Goal: Information Seeking & Learning: Learn about a topic

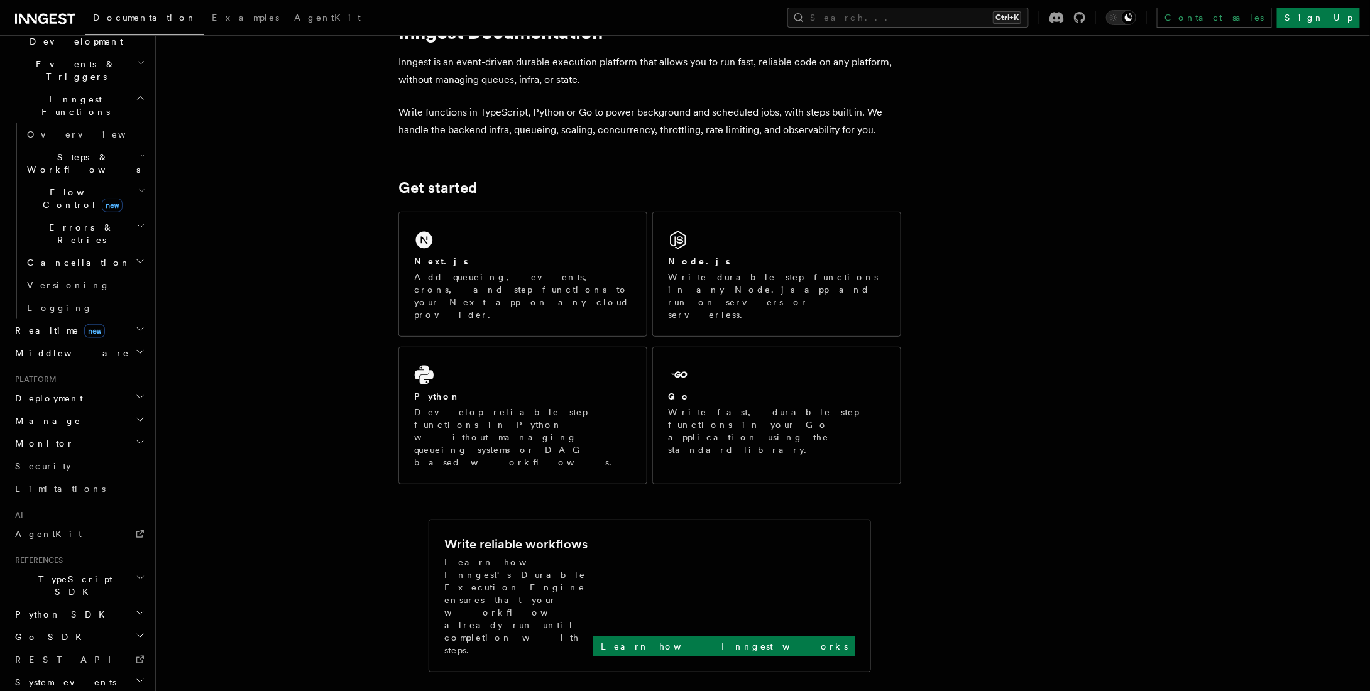
scroll to position [126, 0]
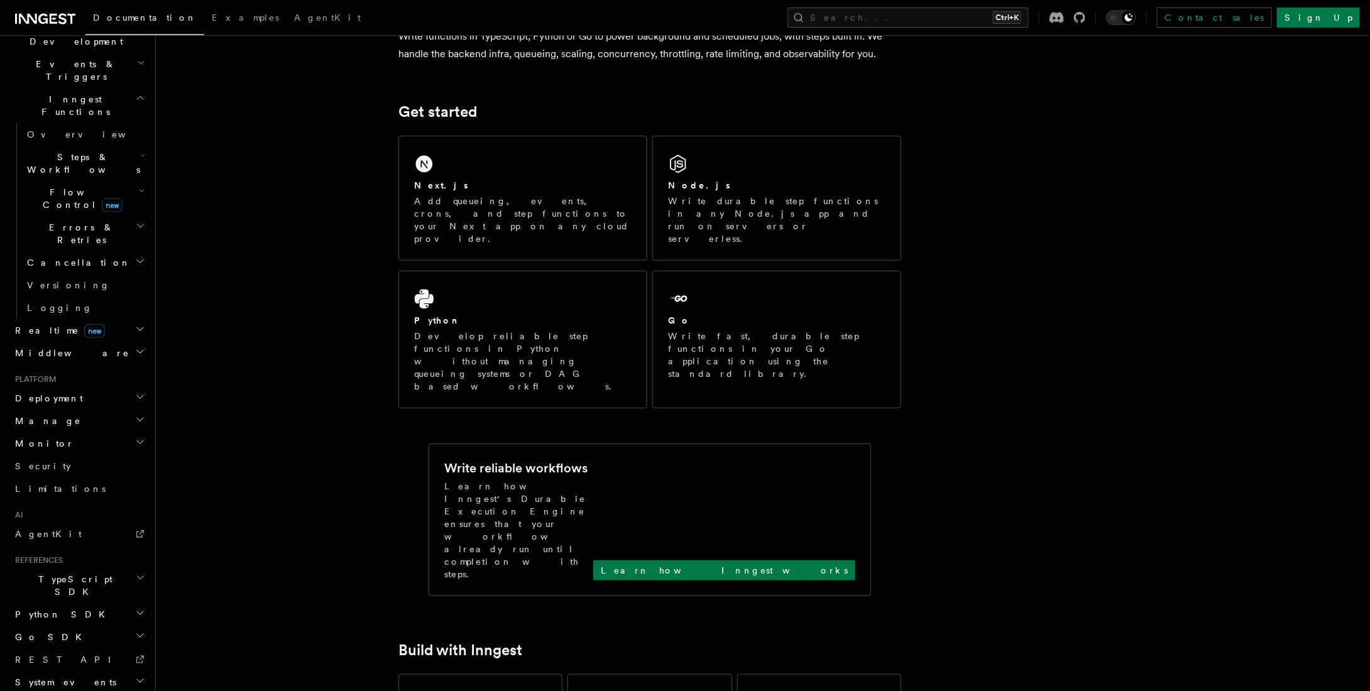
click at [68, 387] on h2 "Deployment" at bounding box center [79, 398] width 138 height 23
click at [67, 410] on link "Overview" at bounding box center [85, 421] width 126 height 23
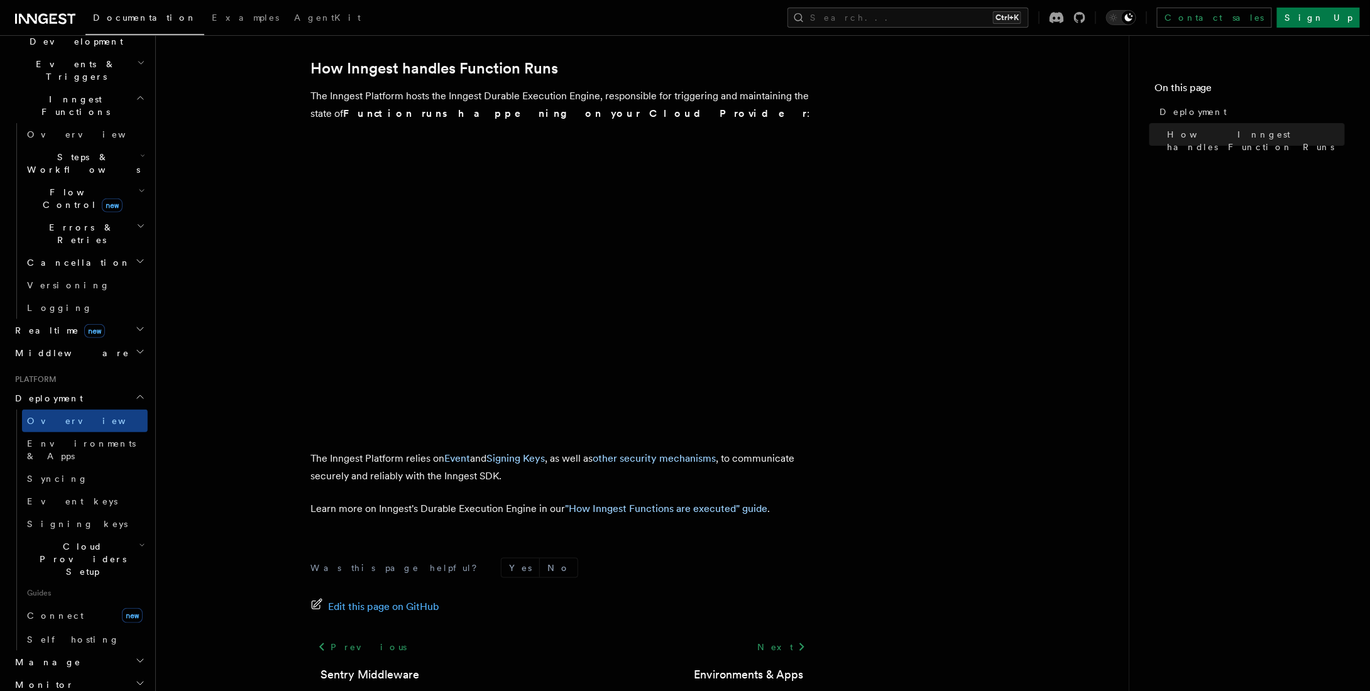
scroll to position [379, 0]
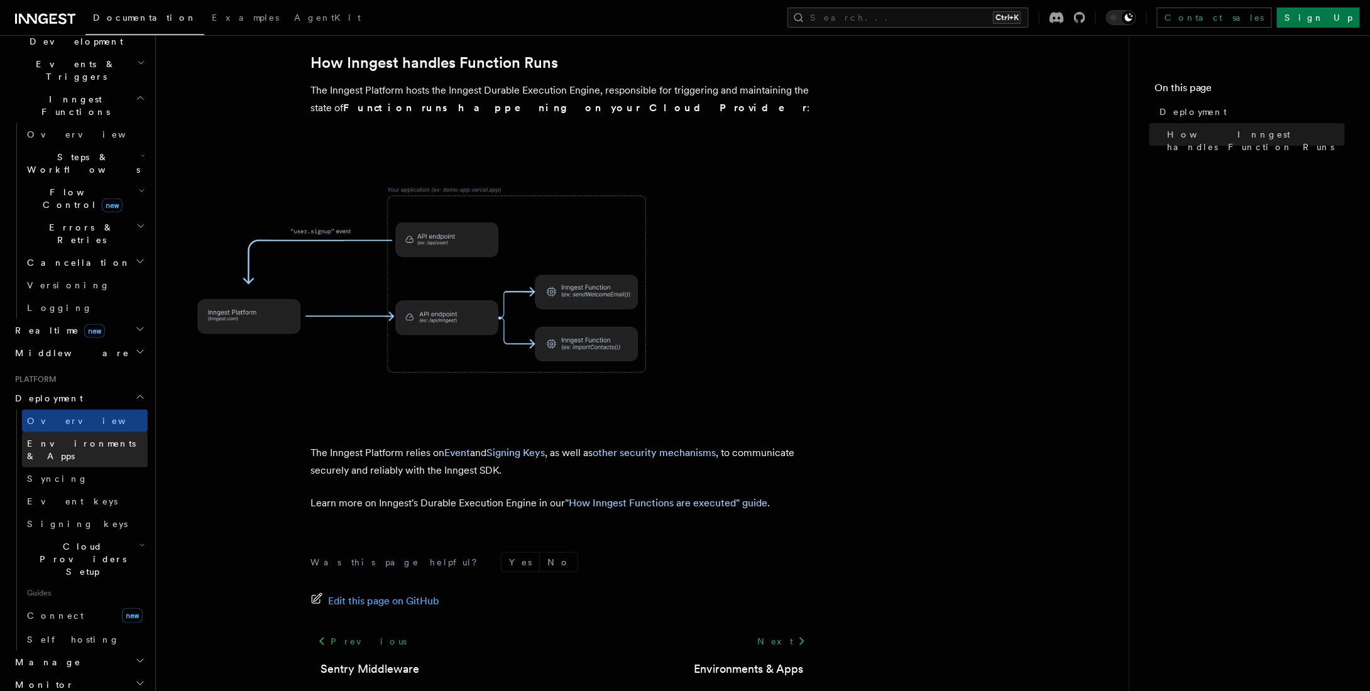
click at [75, 439] on span "Environments & Apps" at bounding box center [81, 450] width 109 height 23
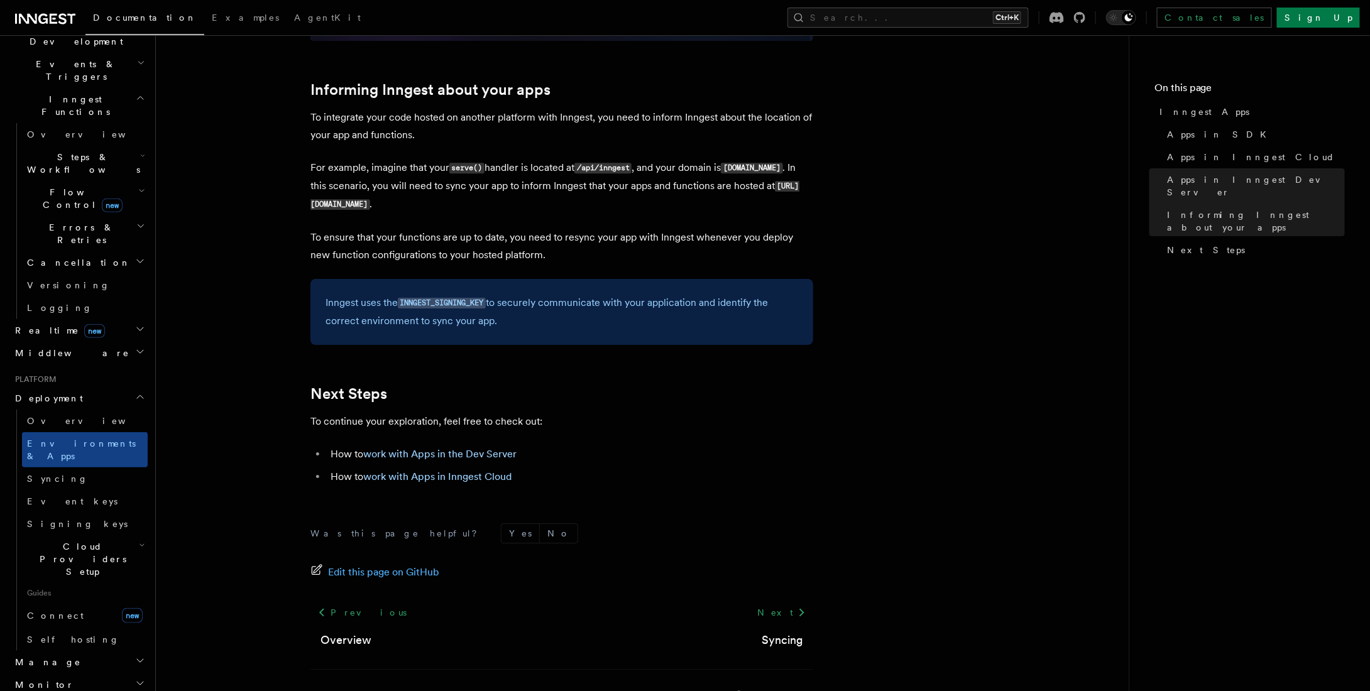
scroll to position [1904, 0]
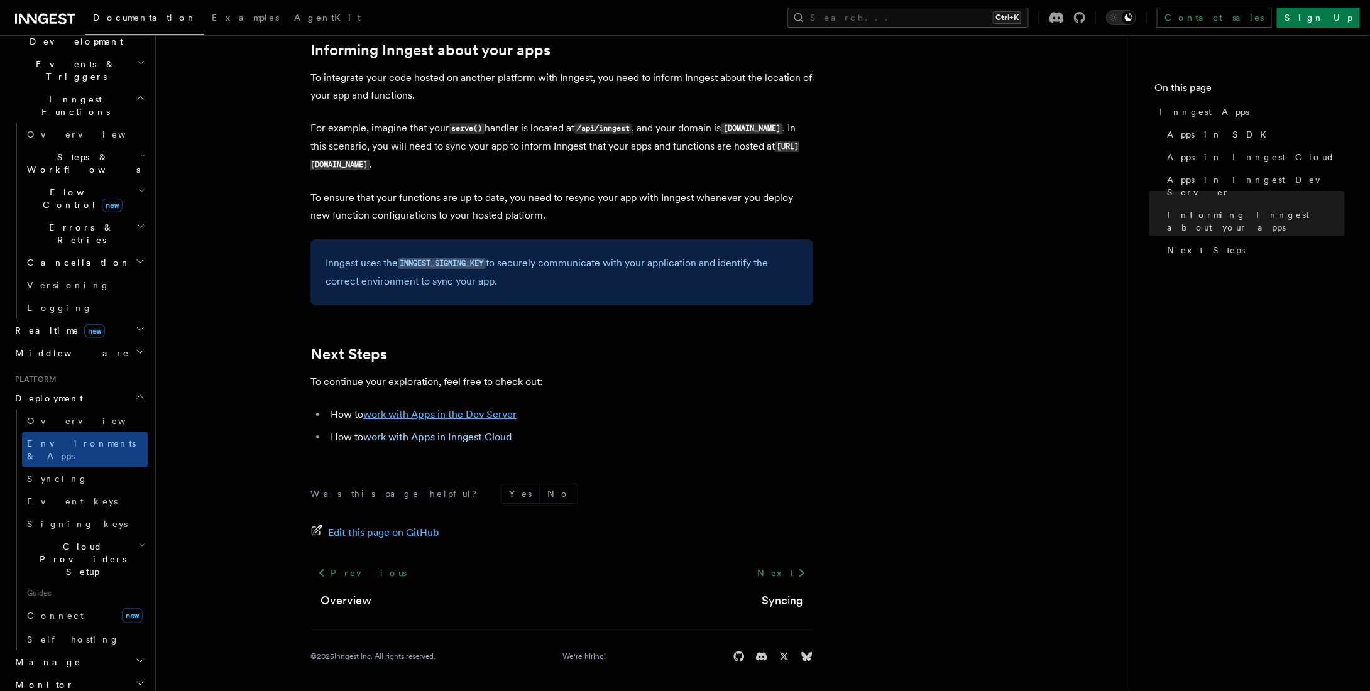
click at [418, 413] on link "work with Apps in the Dev Server" at bounding box center [439, 414] width 153 height 12
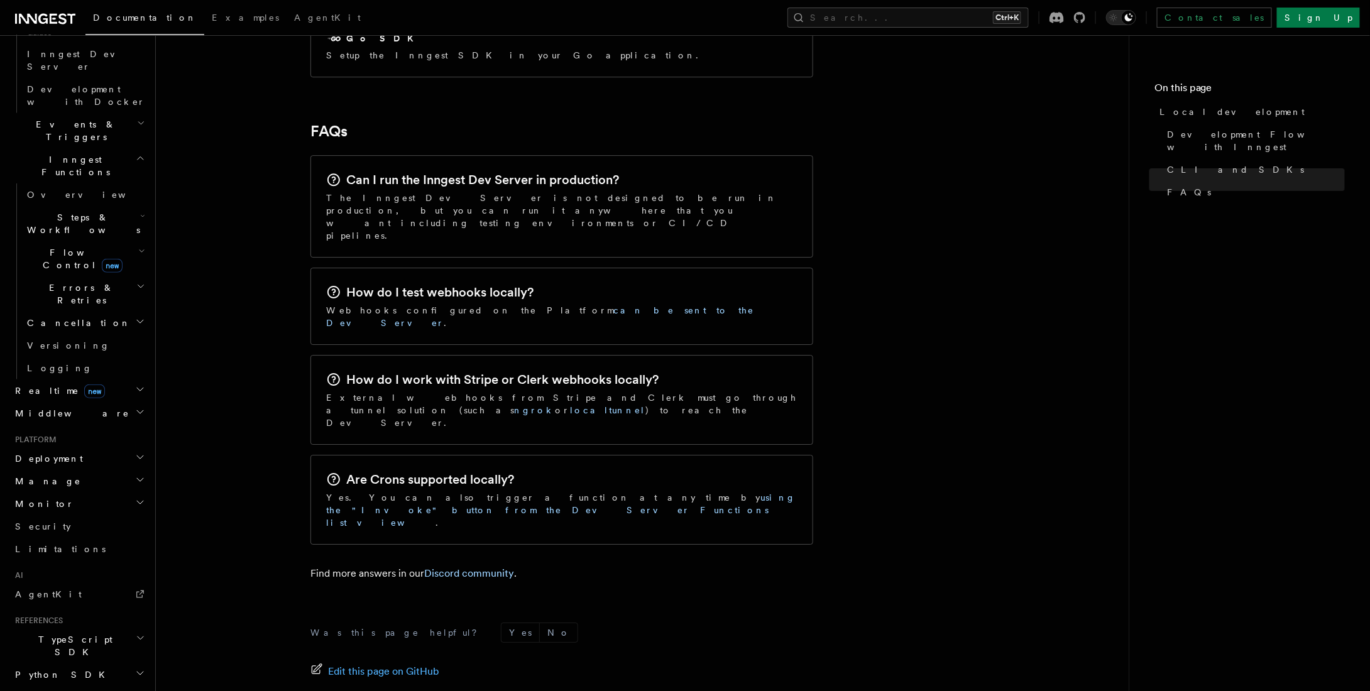
scroll to position [377, 0]
click at [73, 236] on span "Flow Control new" at bounding box center [80, 248] width 116 height 25
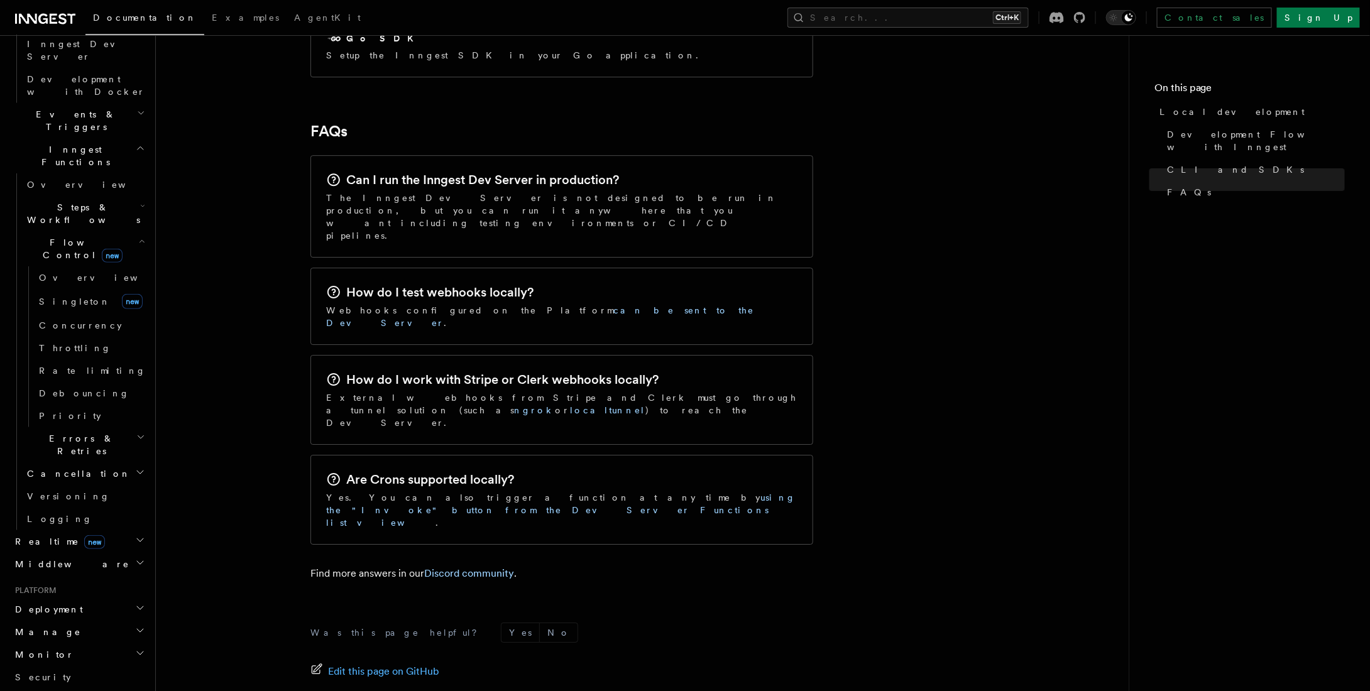
click at [70, 432] on span "Errors & Retries" at bounding box center [79, 444] width 114 height 25
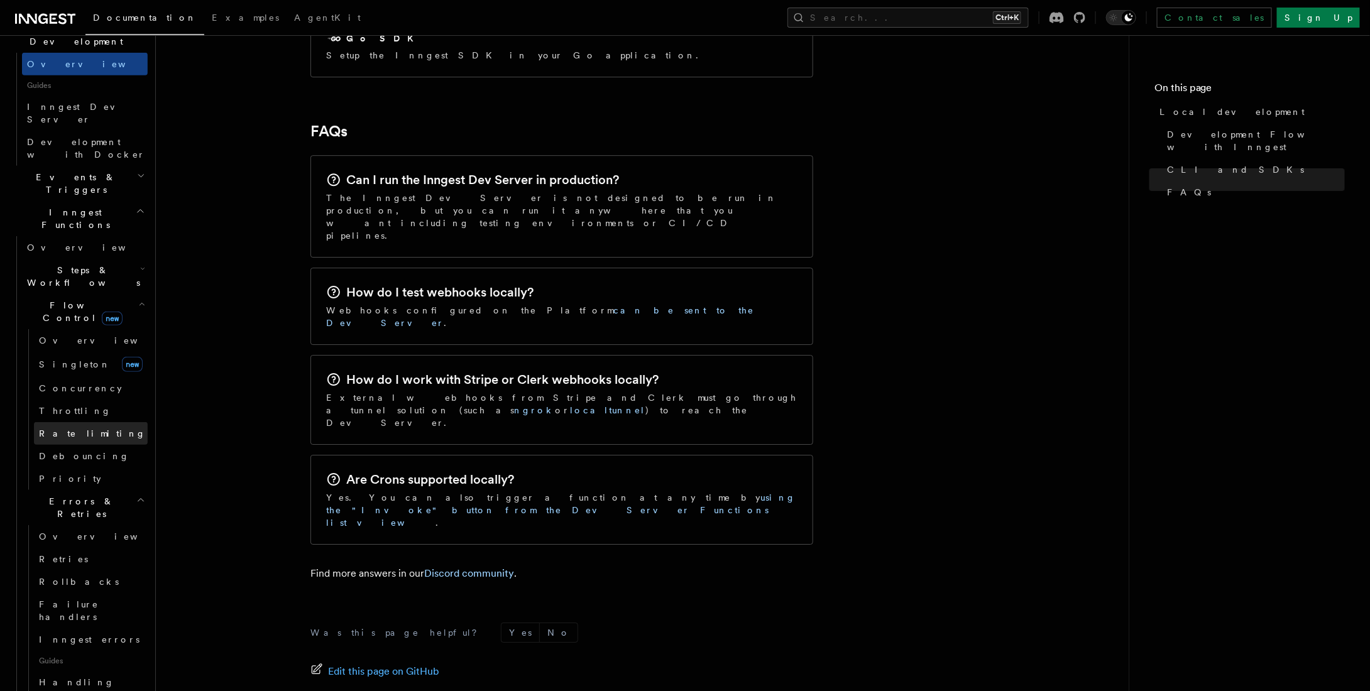
scroll to position [314, 0]
click at [93, 422] on link "Rate limiting" at bounding box center [91, 433] width 114 height 23
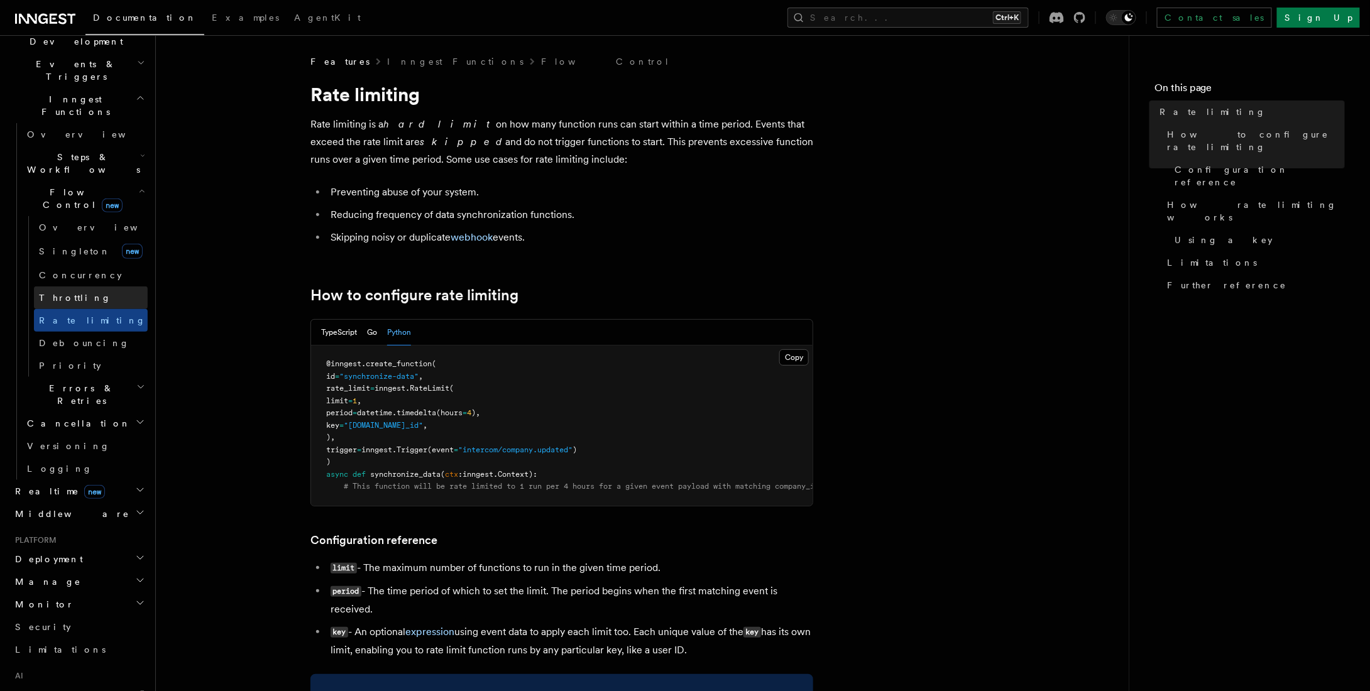
click at [89, 286] on link "Throttling" at bounding box center [91, 297] width 114 height 23
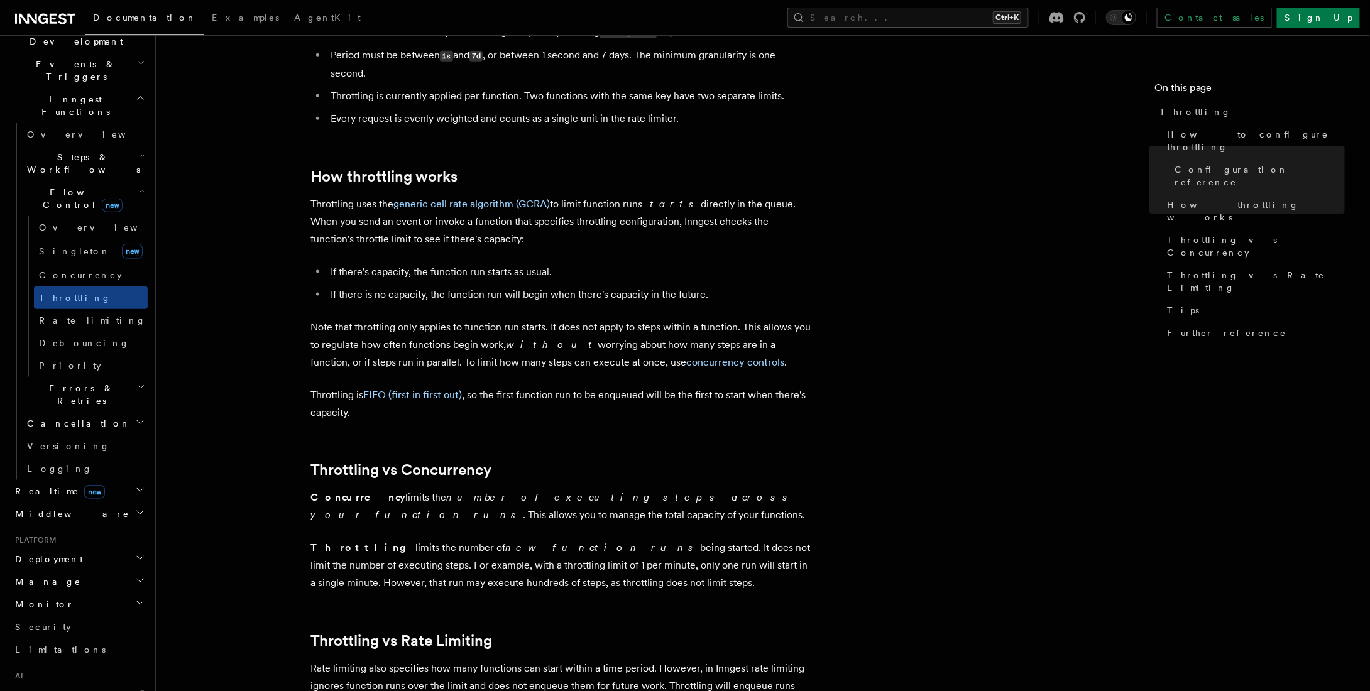
scroll to position [754, 0]
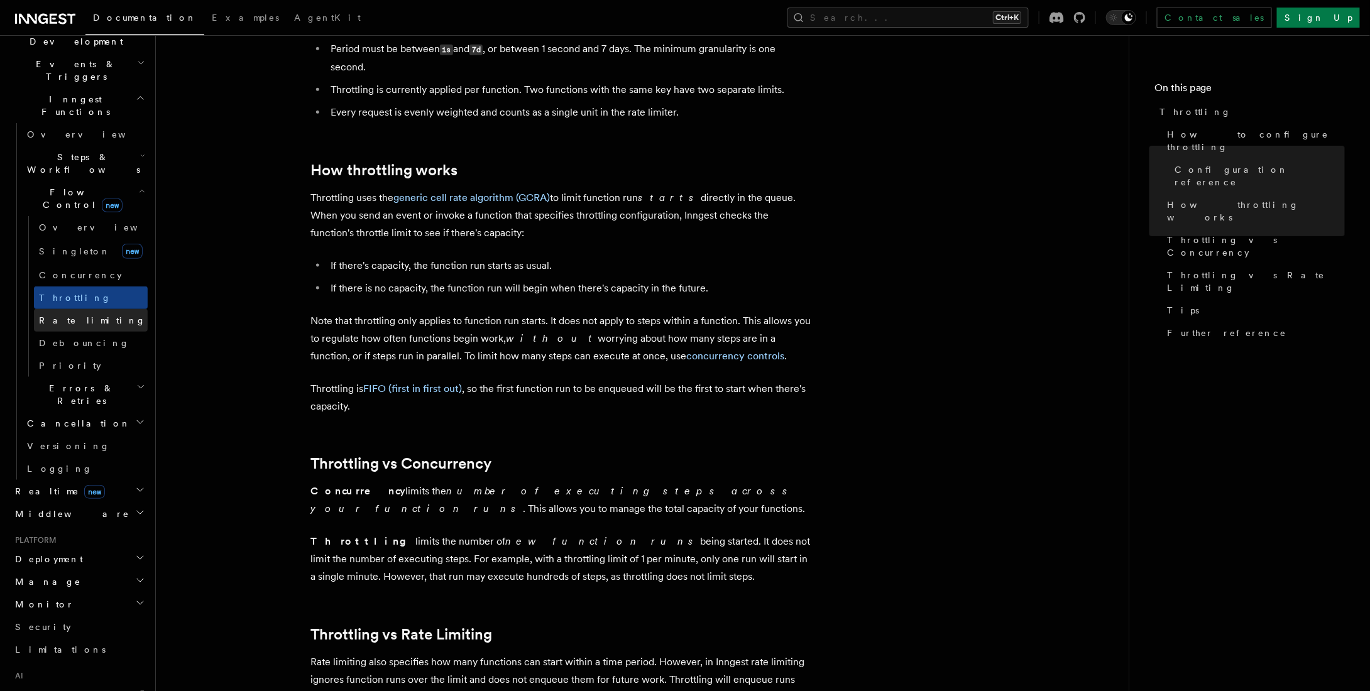
click at [57, 315] on span "Rate limiting" at bounding box center [92, 320] width 107 height 10
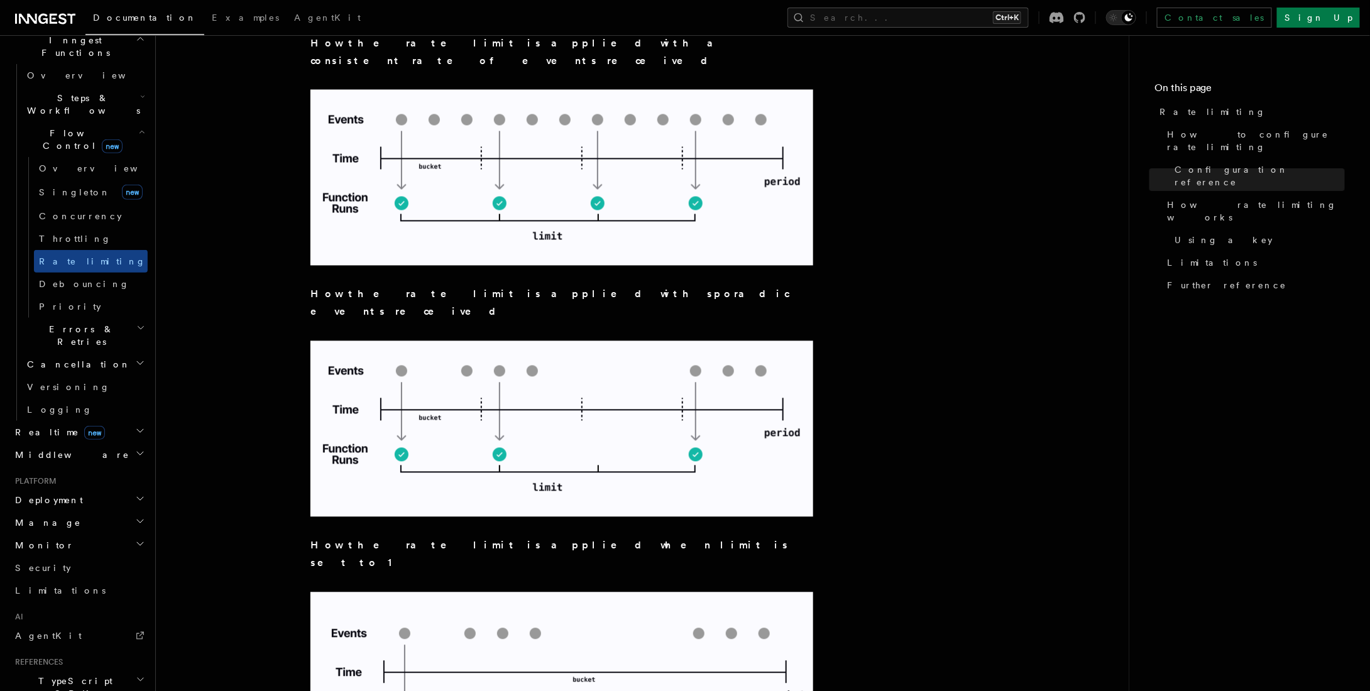
scroll to position [440, 0]
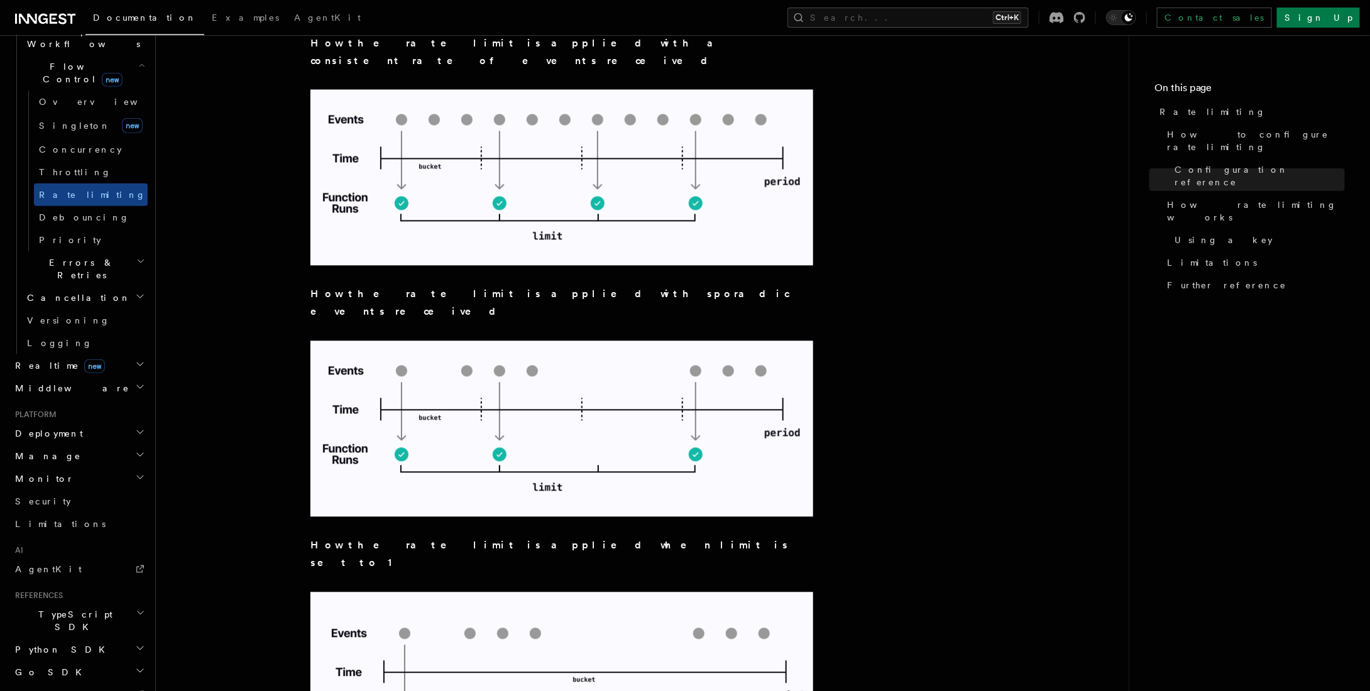
click at [82, 377] on h2 "Middleware" at bounding box center [79, 388] width 138 height 23
click at [77, 377] on h2 "Middleware" at bounding box center [79, 388] width 138 height 23
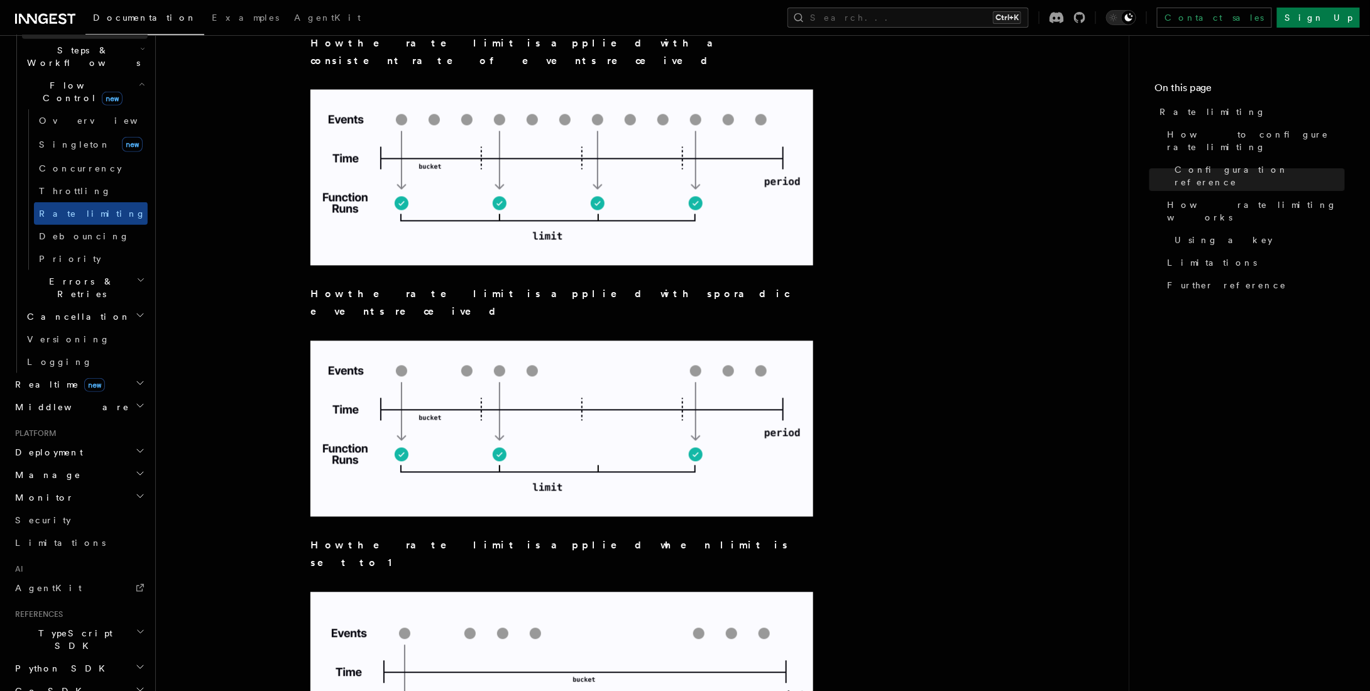
scroll to position [475, 0]
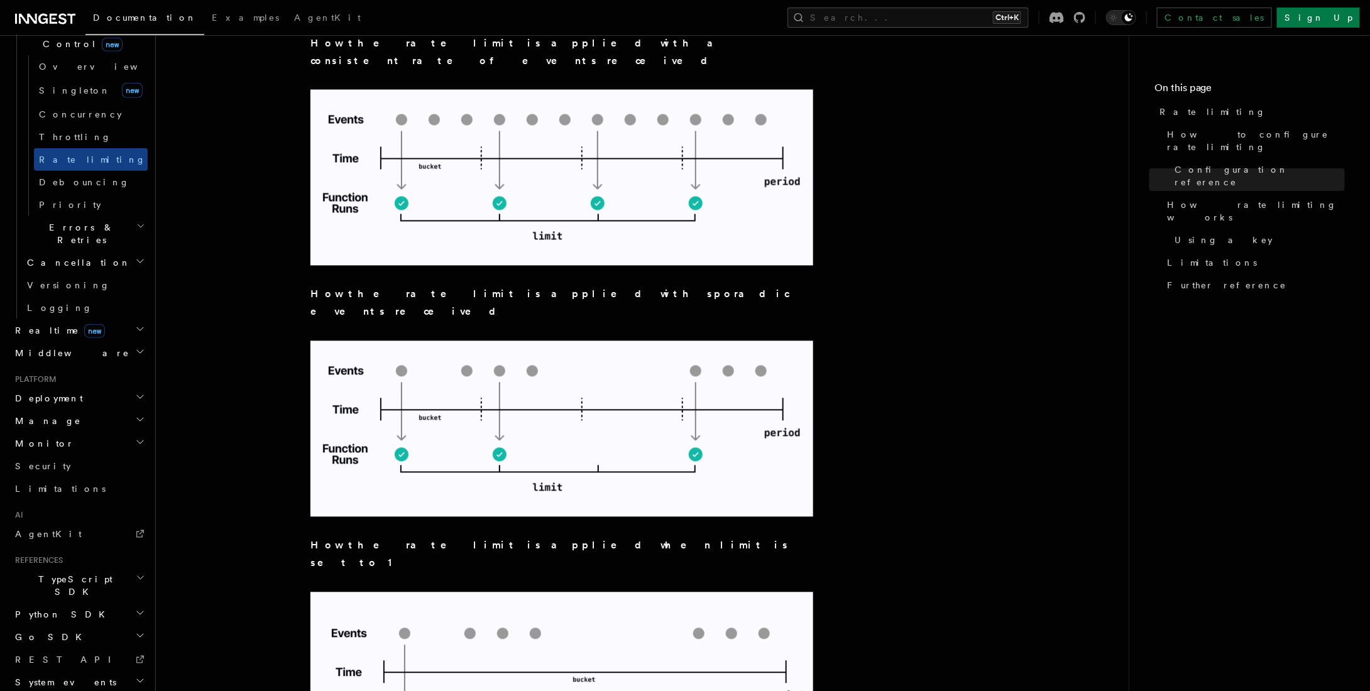
click at [84, 671] on h2 "System events" at bounding box center [79, 682] width 138 height 23
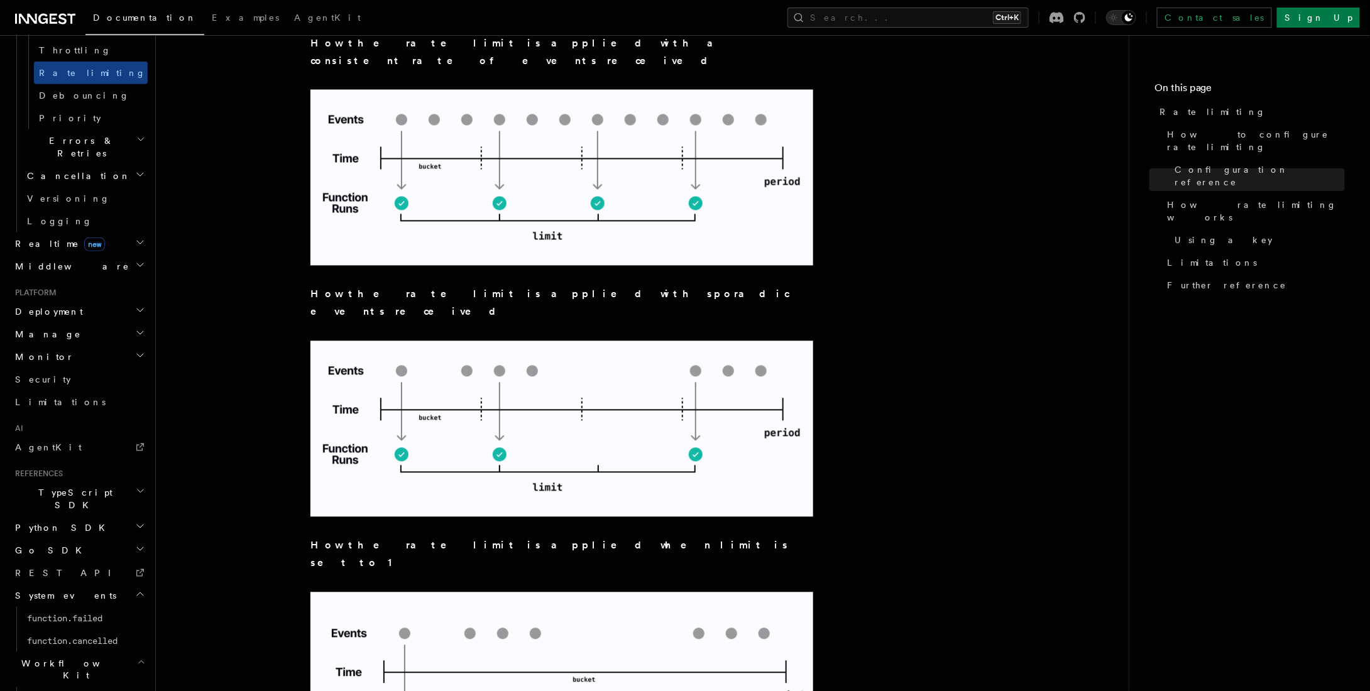
scroll to position [633, 0]
